Goal: Task Accomplishment & Management: Manage account settings

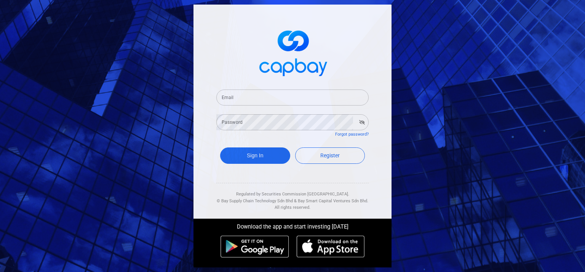
click at [238, 101] on input "Email" at bounding box center [292, 98] width 152 height 16
type input "[EMAIL_ADDRESS][DOMAIN_NAME]"
click at [267, 152] on button "Sign In" at bounding box center [255, 155] width 70 height 16
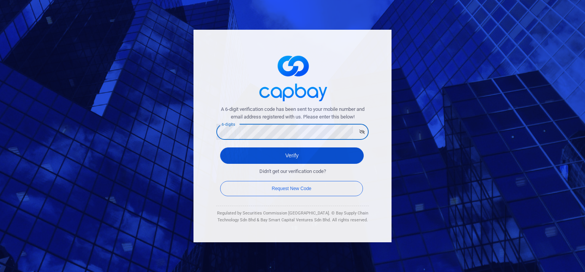
click at [240, 154] on button "Verify" at bounding box center [292, 155] width 144 height 16
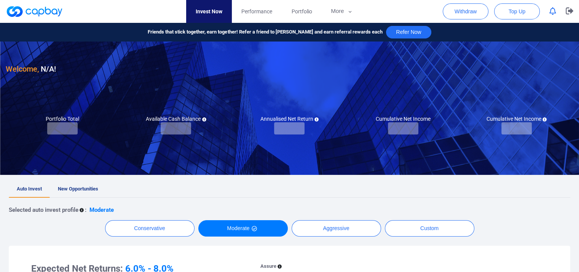
checkbox input "true"
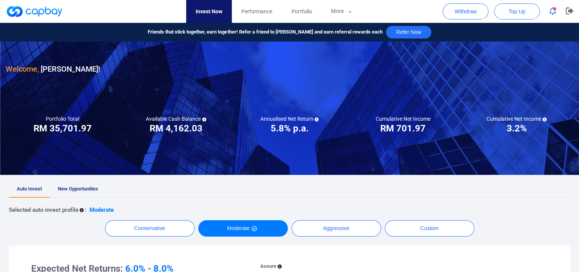
click at [550, 10] on icon "button" at bounding box center [553, 11] width 7 height 8
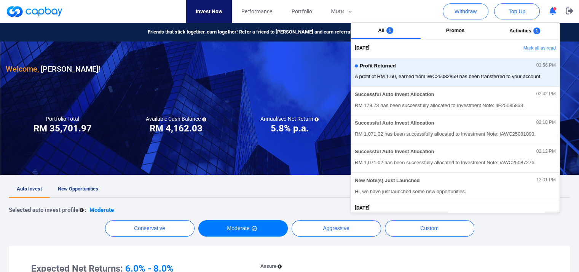
click at [534, 46] on button "Mark all as read" at bounding box center [519, 48] width 82 height 13
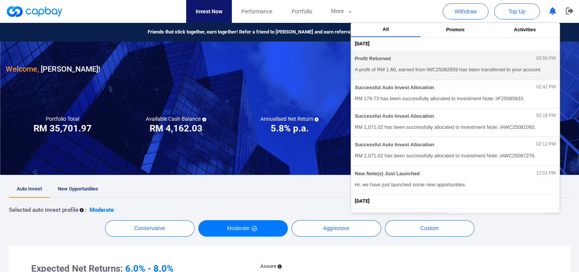
scroll to position [38, 0]
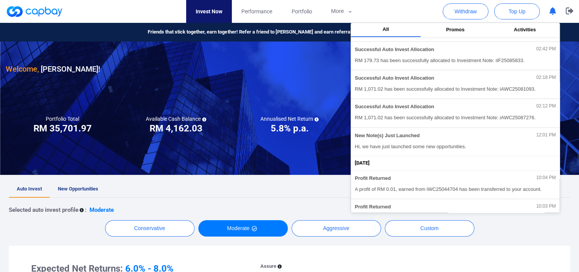
click at [253, 181] on ul "Auto Invest New Opportunities" at bounding box center [290, 189] width 562 height 17
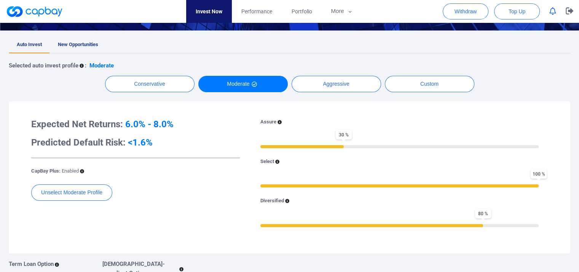
scroll to position [0, 0]
